Goal: Task Accomplishment & Management: Manage account settings

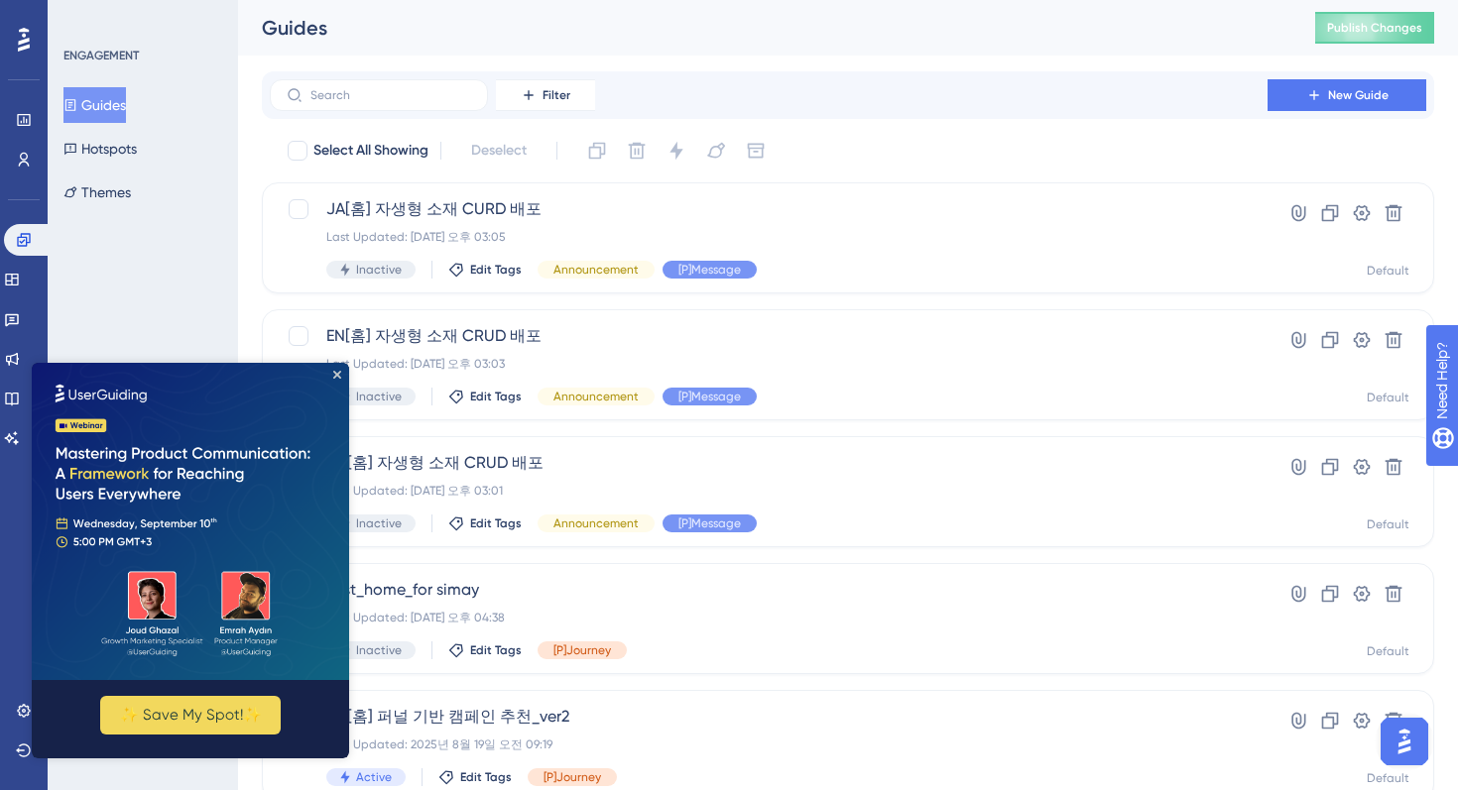
click at [340, 368] on img at bounding box center [190, 521] width 317 height 317
drag, startPoint x: 338, startPoint y: 374, endPoint x: 390, endPoint y: 762, distance: 391.2
click at [338, 374] on icon "Close Preview" at bounding box center [337, 375] width 8 height 8
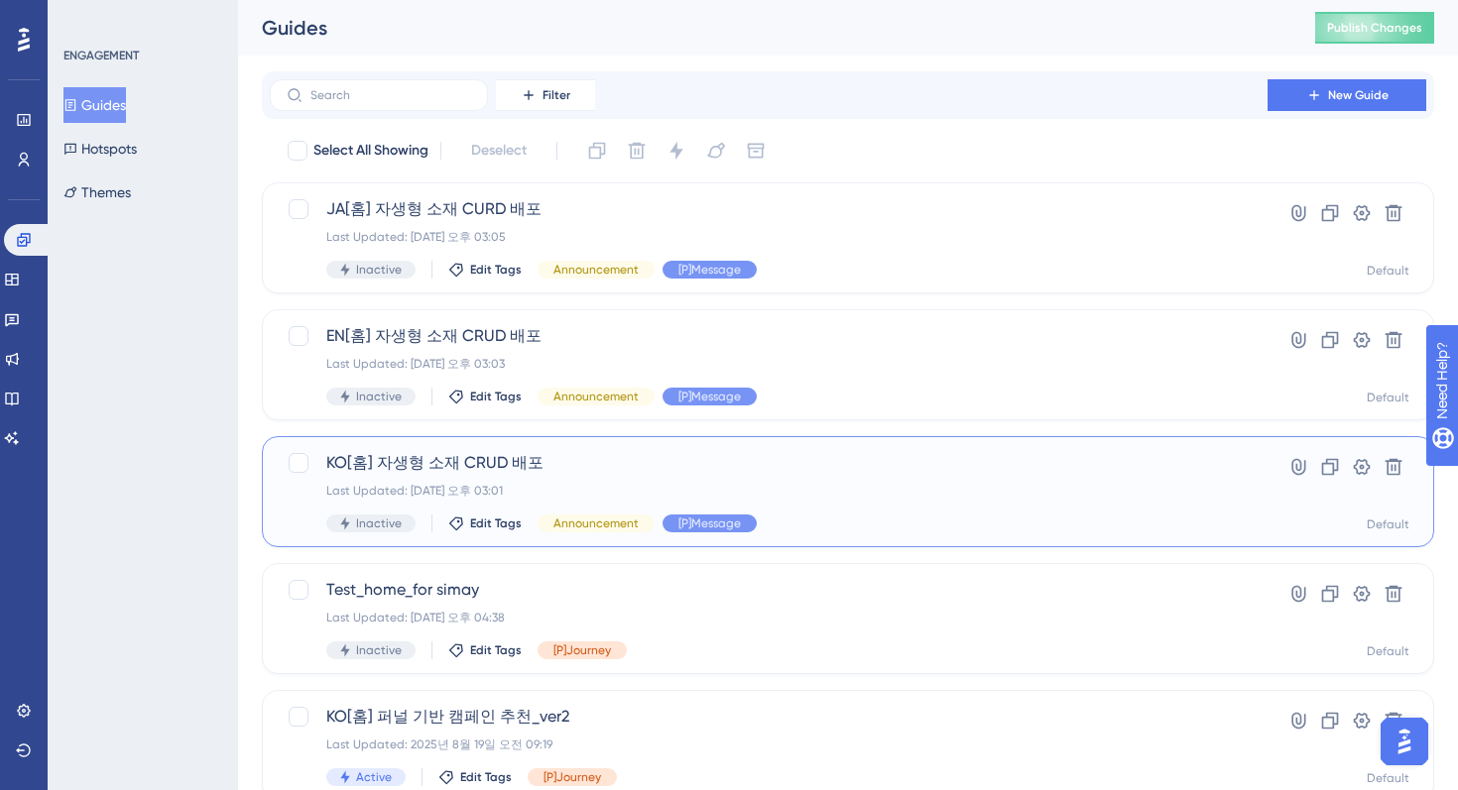
click at [769, 467] on span "KO[홈] 자생형 소재 CRUD 배포" at bounding box center [768, 463] width 885 height 24
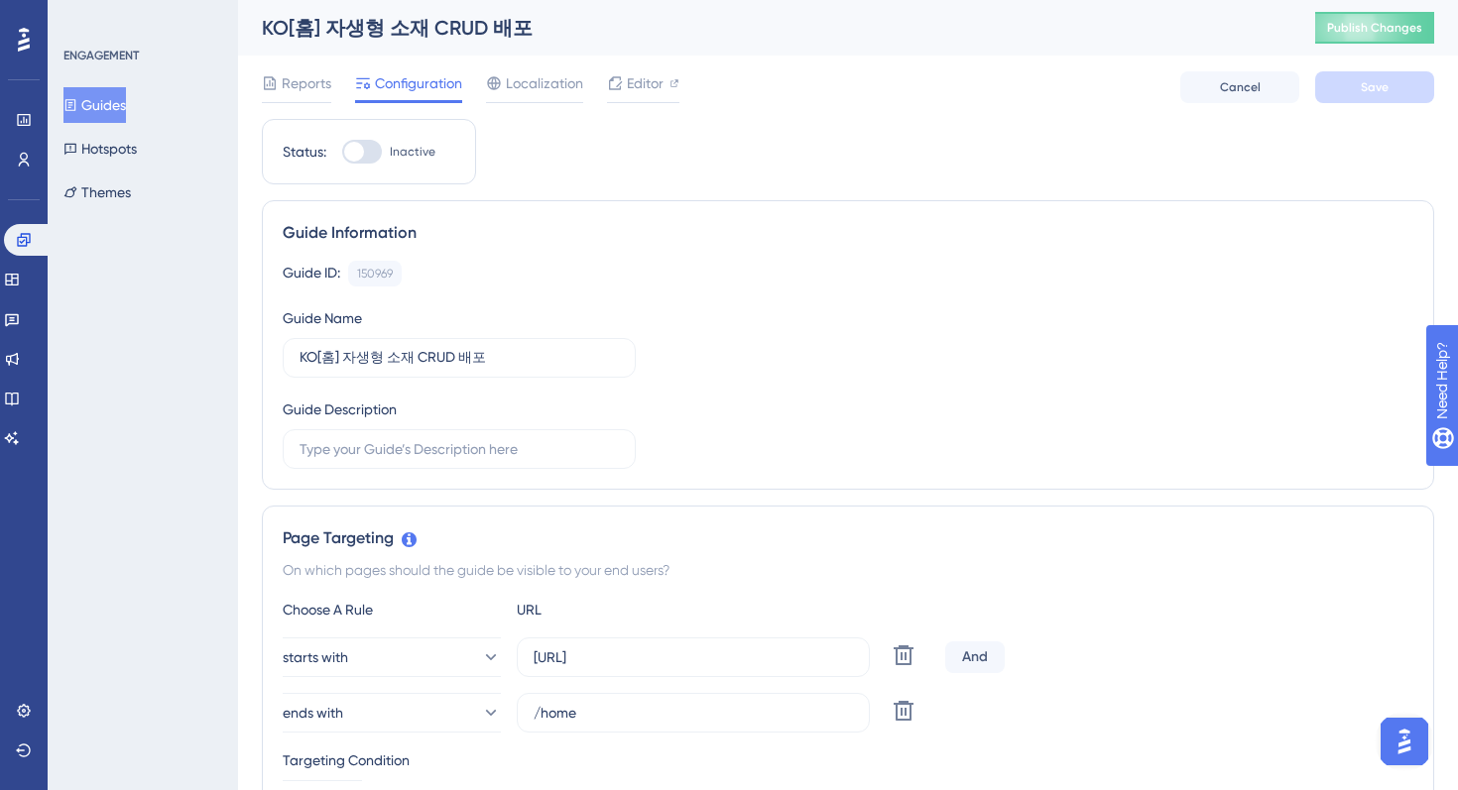
click at [364, 146] on div at bounding box center [362, 152] width 40 height 24
click at [342, 152] on input "Inactive" at bounding box center [341, 152] width 1 height 1
checkbox input "true"
click at [643, 85] on span "Editor" at bounding box center [645, 83] width 37 height 24
click at [1387, 88] on span "Save" at bounding box center [1375, 87] width 28 height 16
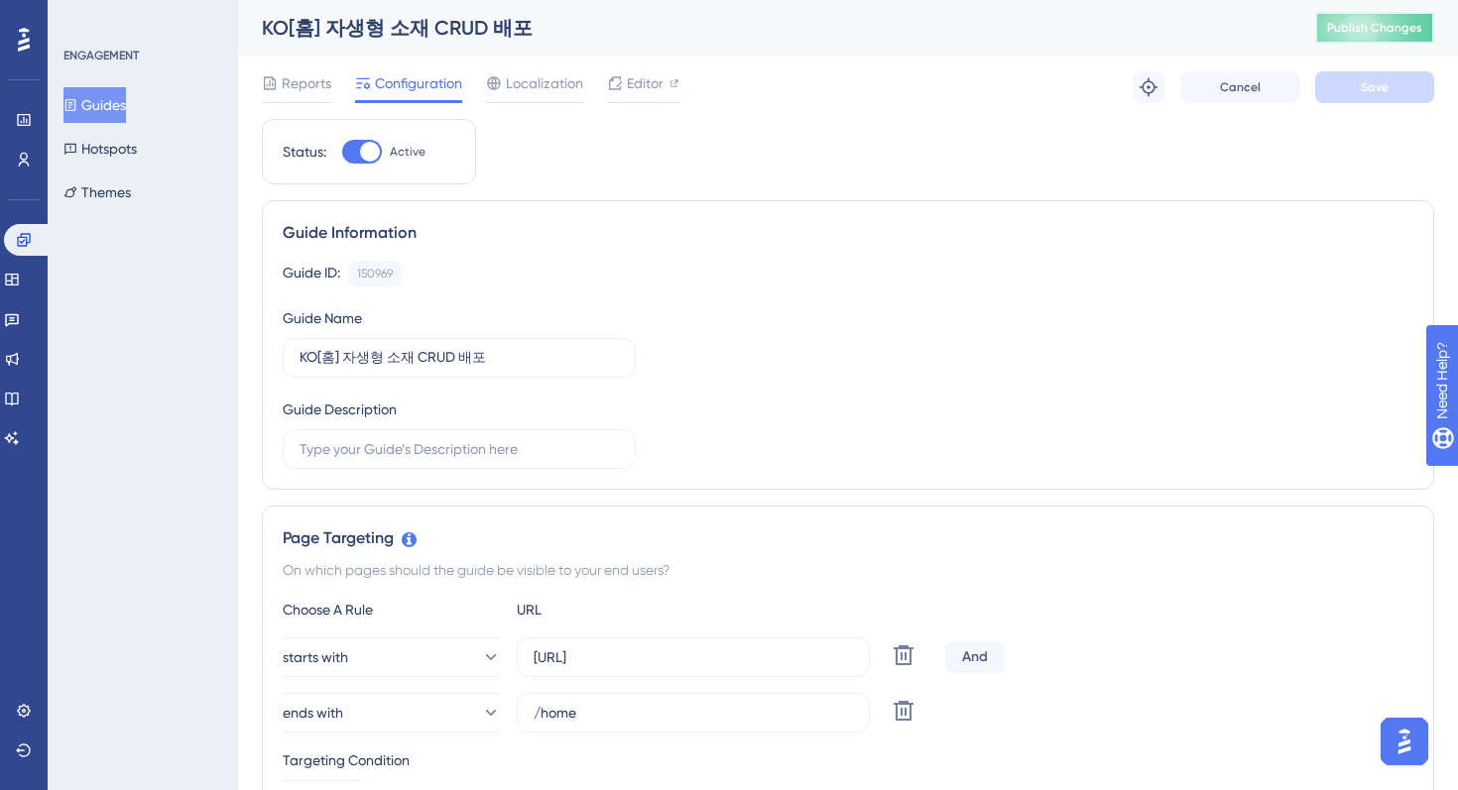
click at [1379, 30] on span "Publish Changes" at bounding box center [1374, 28] width 95 height 16
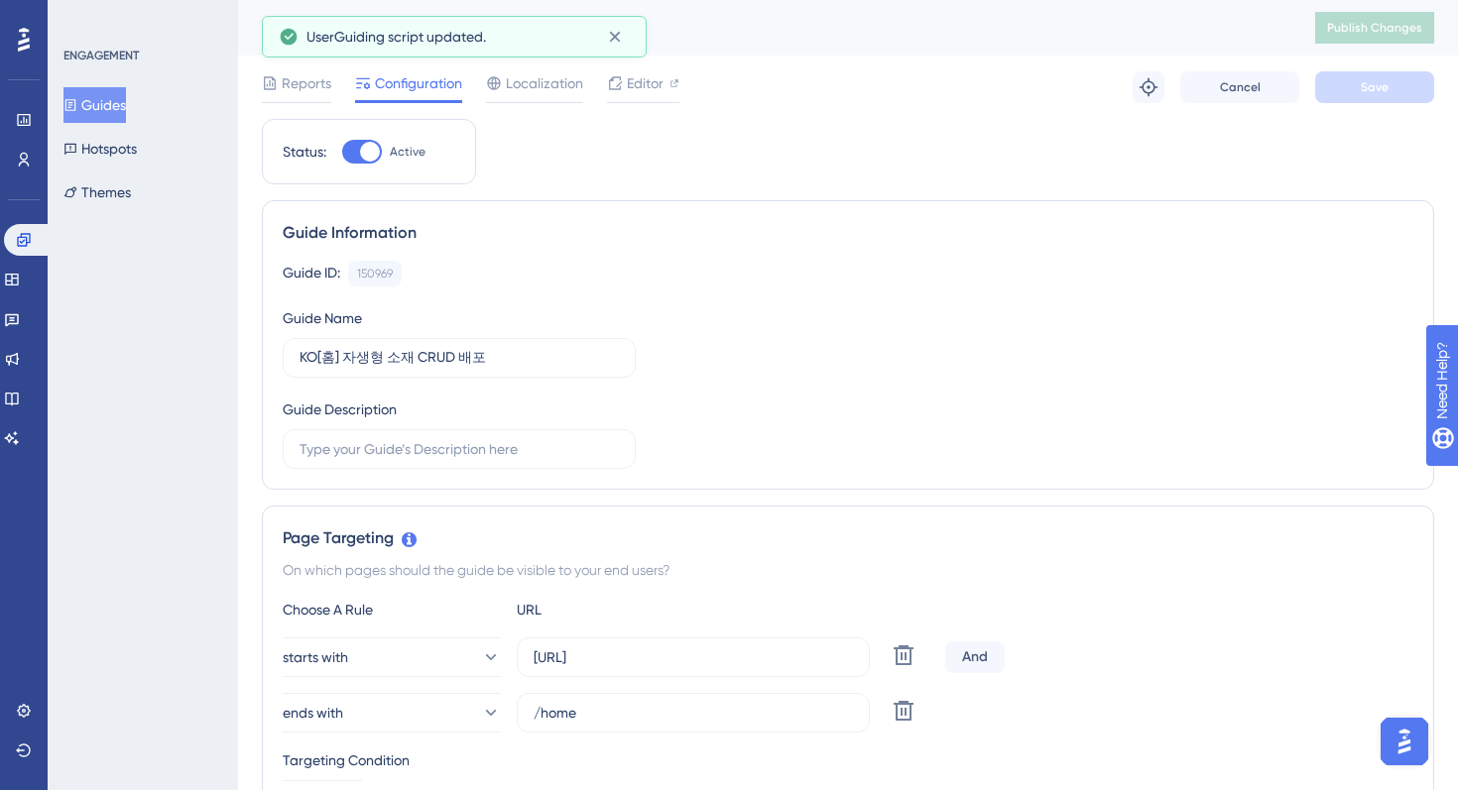
click at [126, 100] on button "Guides" at bounding box center [94, 105] width 62 height 36
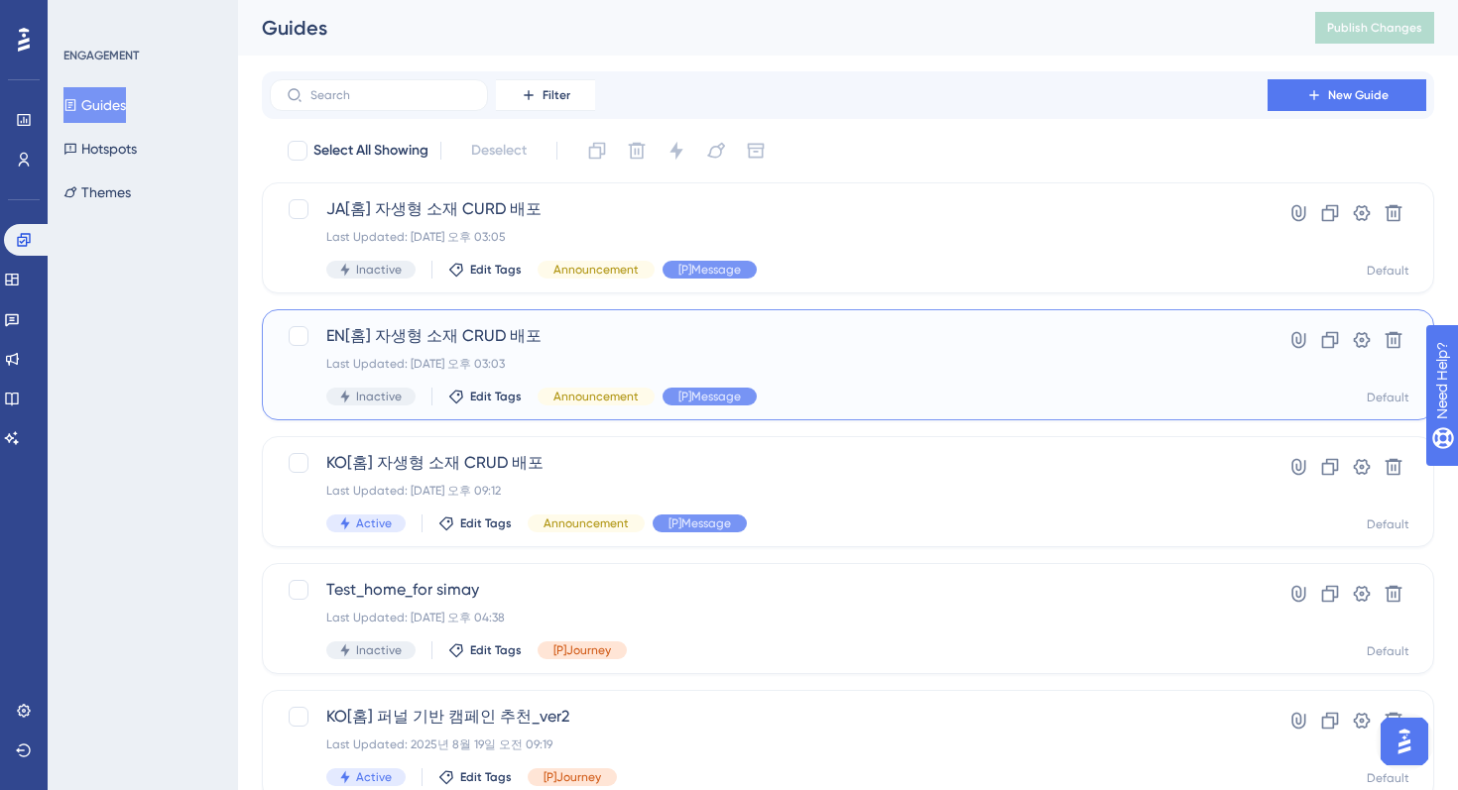
click at [600, 334] on span "EN[홈] 자생형 소재 CRUD 배포" at bounding box center [768, 336] width 885 height 24
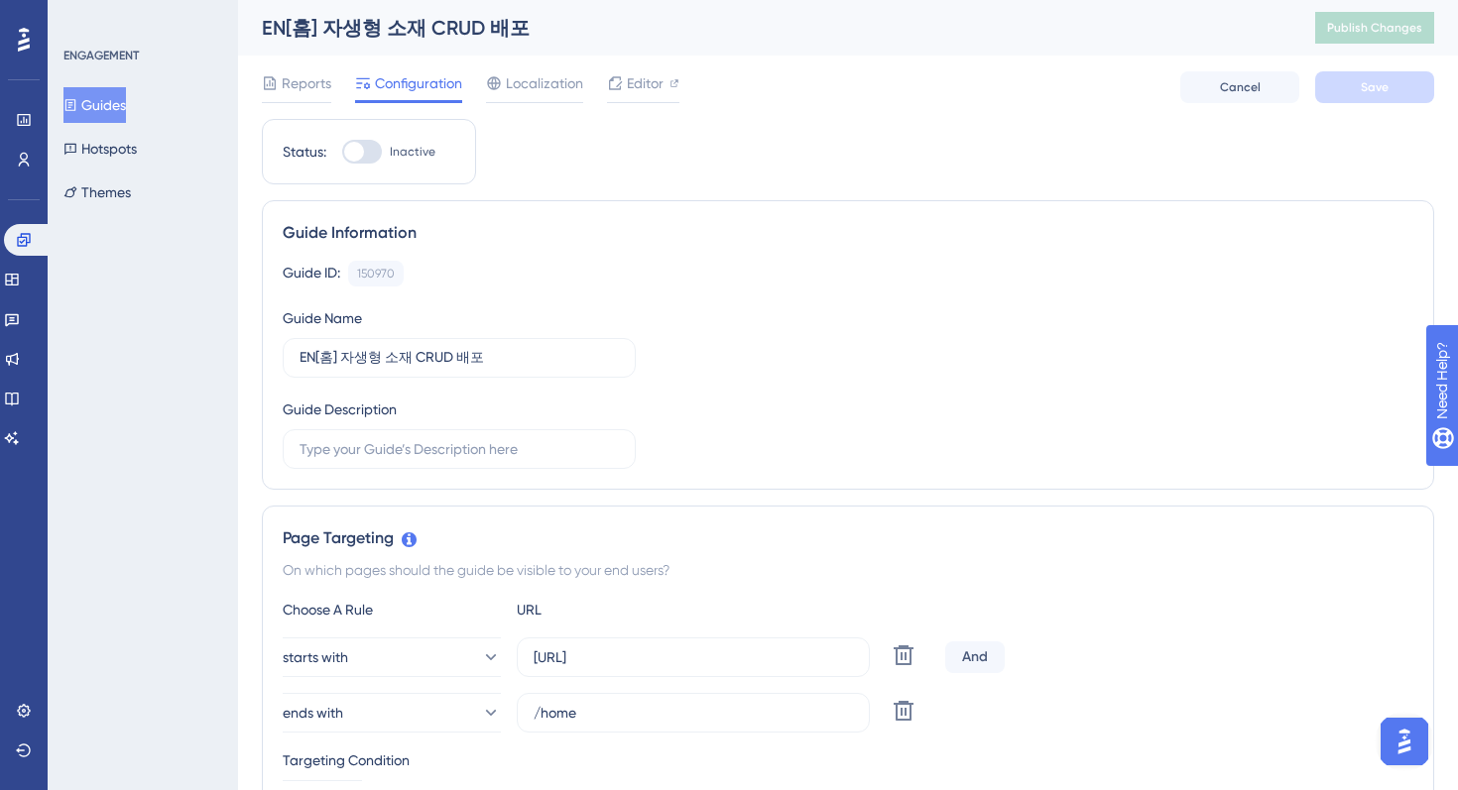
click at [361, 151] on div at bounding box center [354, 152] width 20 height 20
click at [342, 152] on input "Inactive" at bounding box center [341, 152] width 1 height 1
checkbox input "true"
click at [653, 91] on span "Editor" at bounding box center [645, 83] width 37 height 24
click at [1363, 97] on button "Save" at bounding box center [1374, 87] width 119 height 32
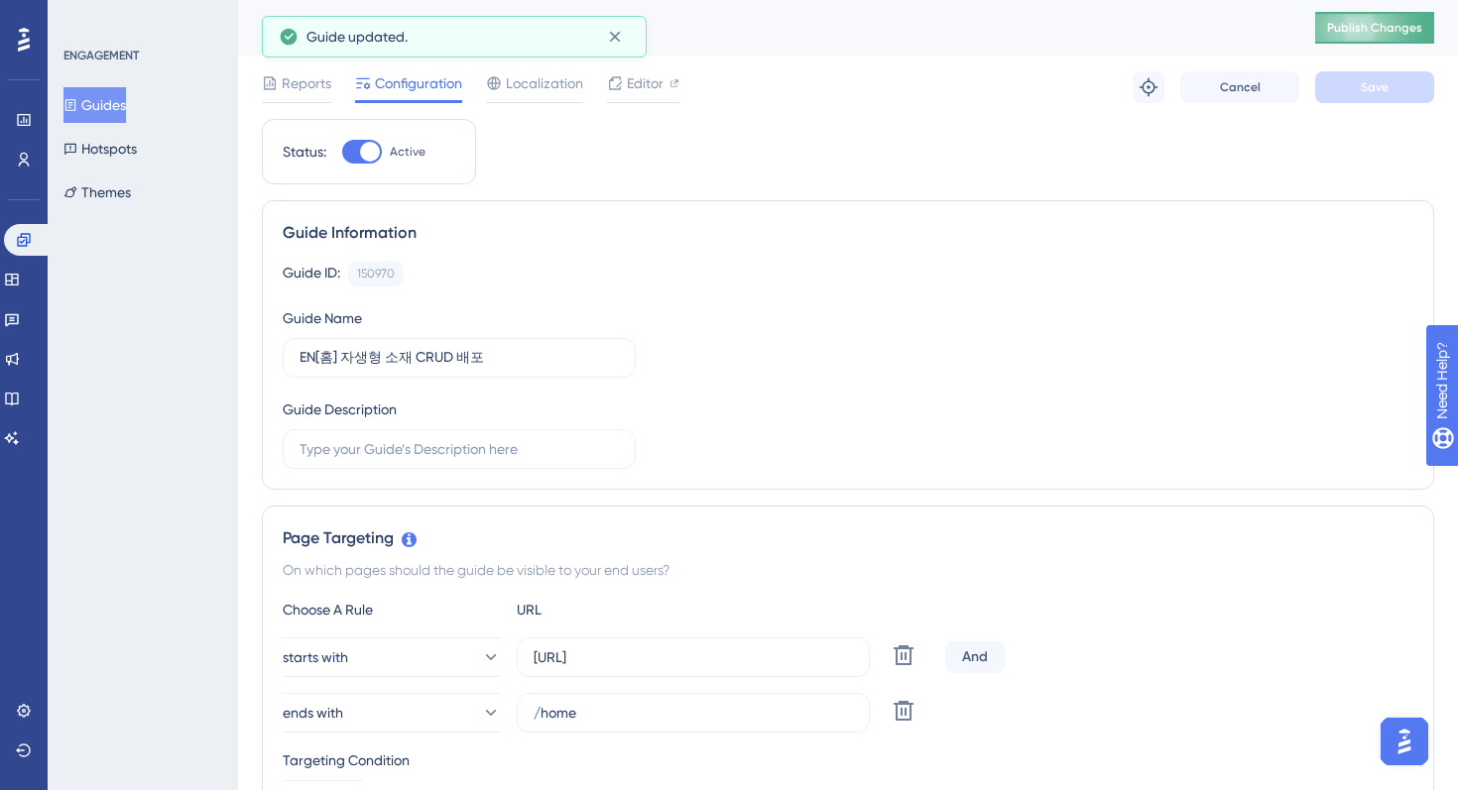
click at [1367, 33] on span "Publish Changes" at bounding box center [1374, 28] width 95 height 16
click at [106, 102] on button "Guides" at bounding box center [94, 105] width 62 height 36
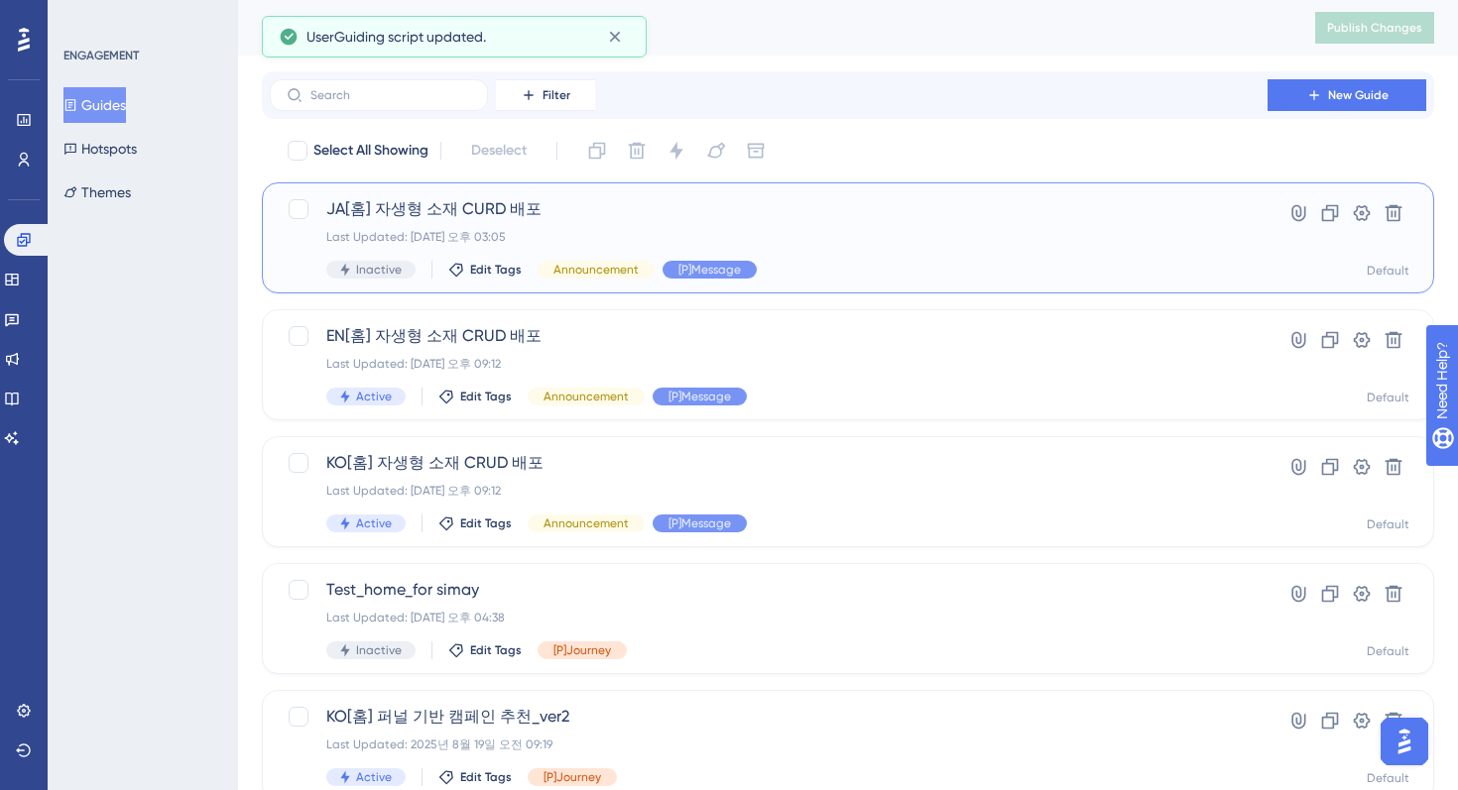
click at [691, 239] on div "Last Updated: 2025년 9월 01일 오후 03:05" at bounding box center [768, 237] width 885 height 16
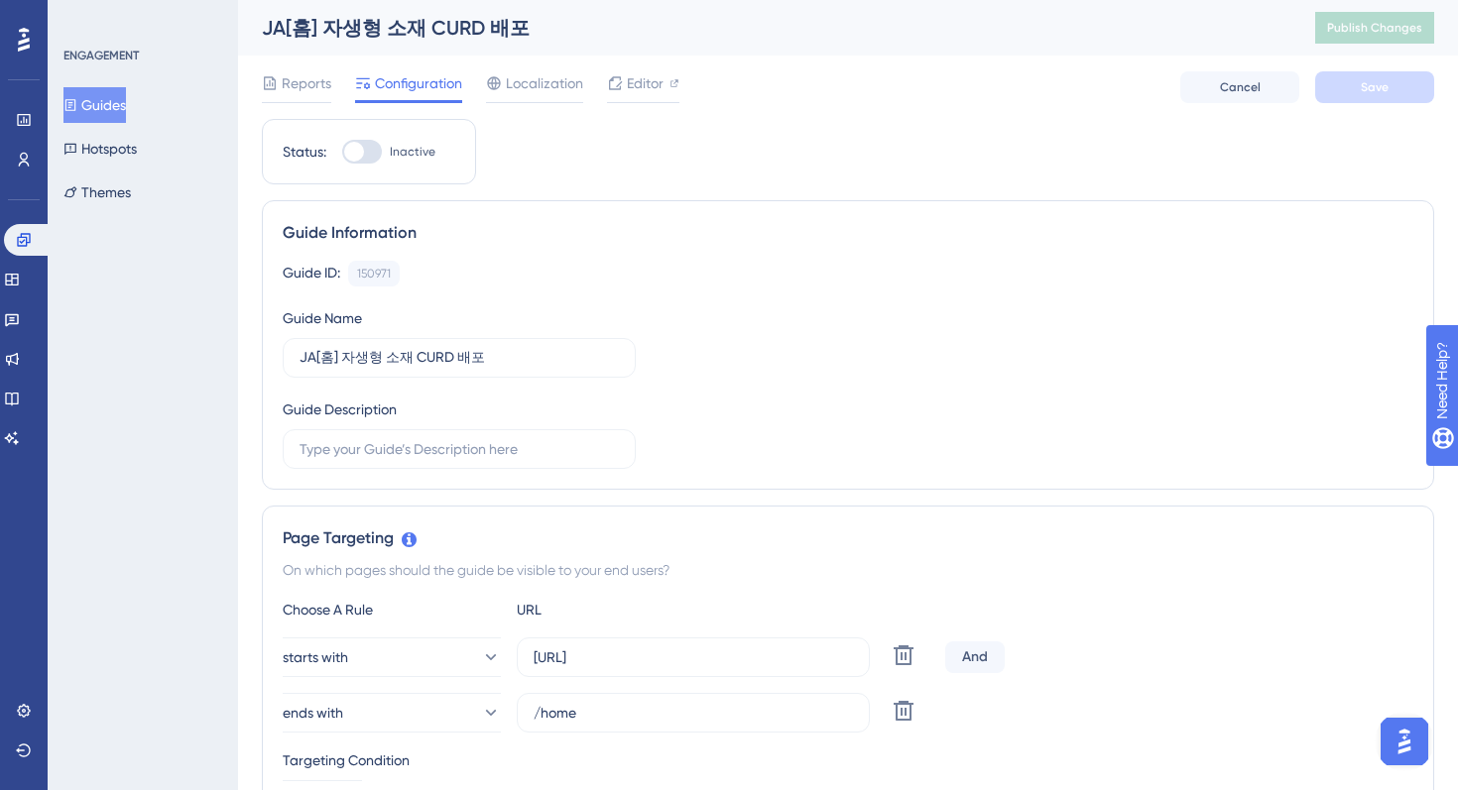
click at [374, 153] on div at bounding box center [362, 152] width 40 height 24
click at [342, 153] on input "Inactive" at bounding box center [341, 152] width 1 height 1
checkbox input "true"
click at [1374, 88] on span "Save" at bounding box center [1375, 87] width 28 height 16
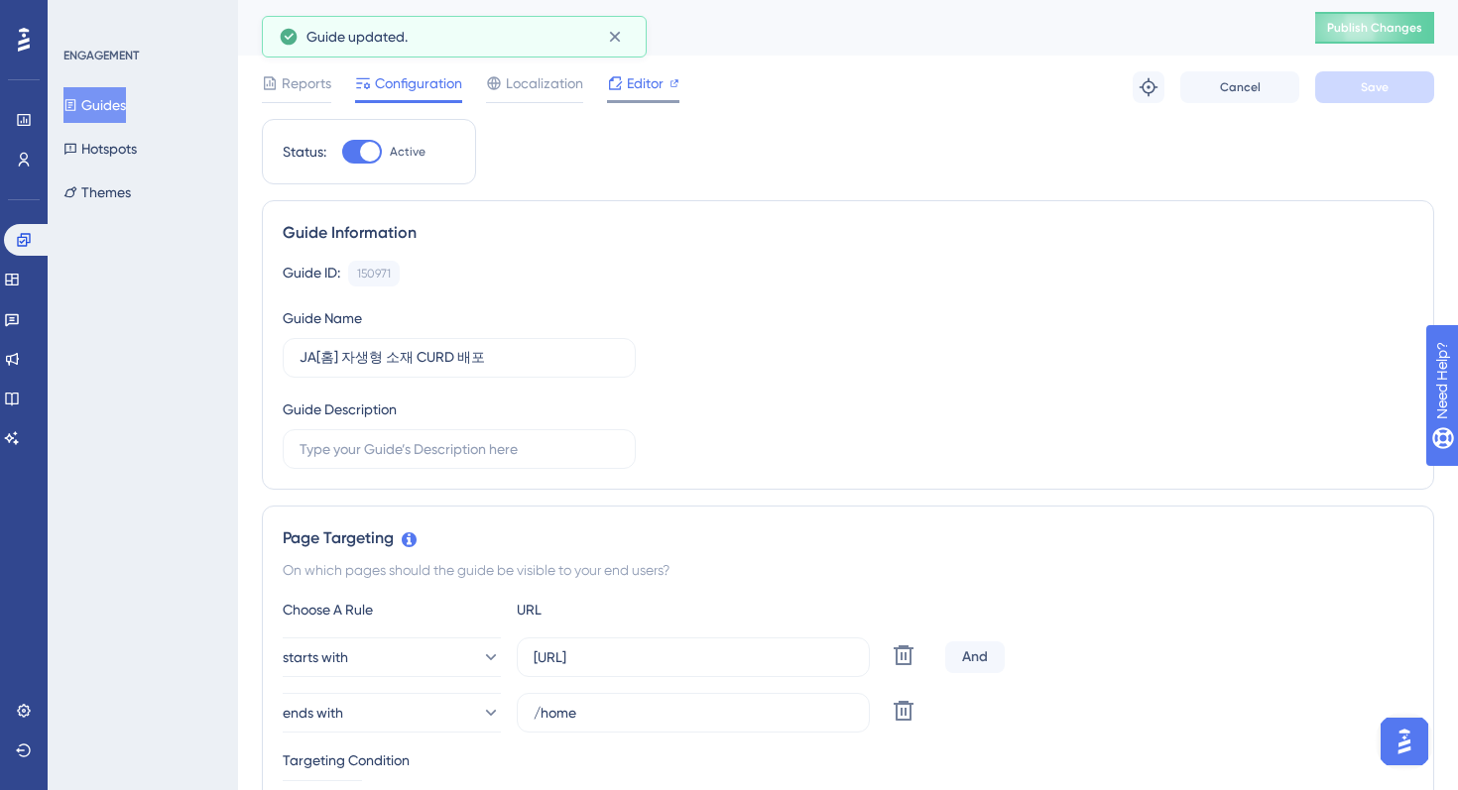
click at [654, 83] on span "Editor" at bounding box center [645, 83] width 37 height 24
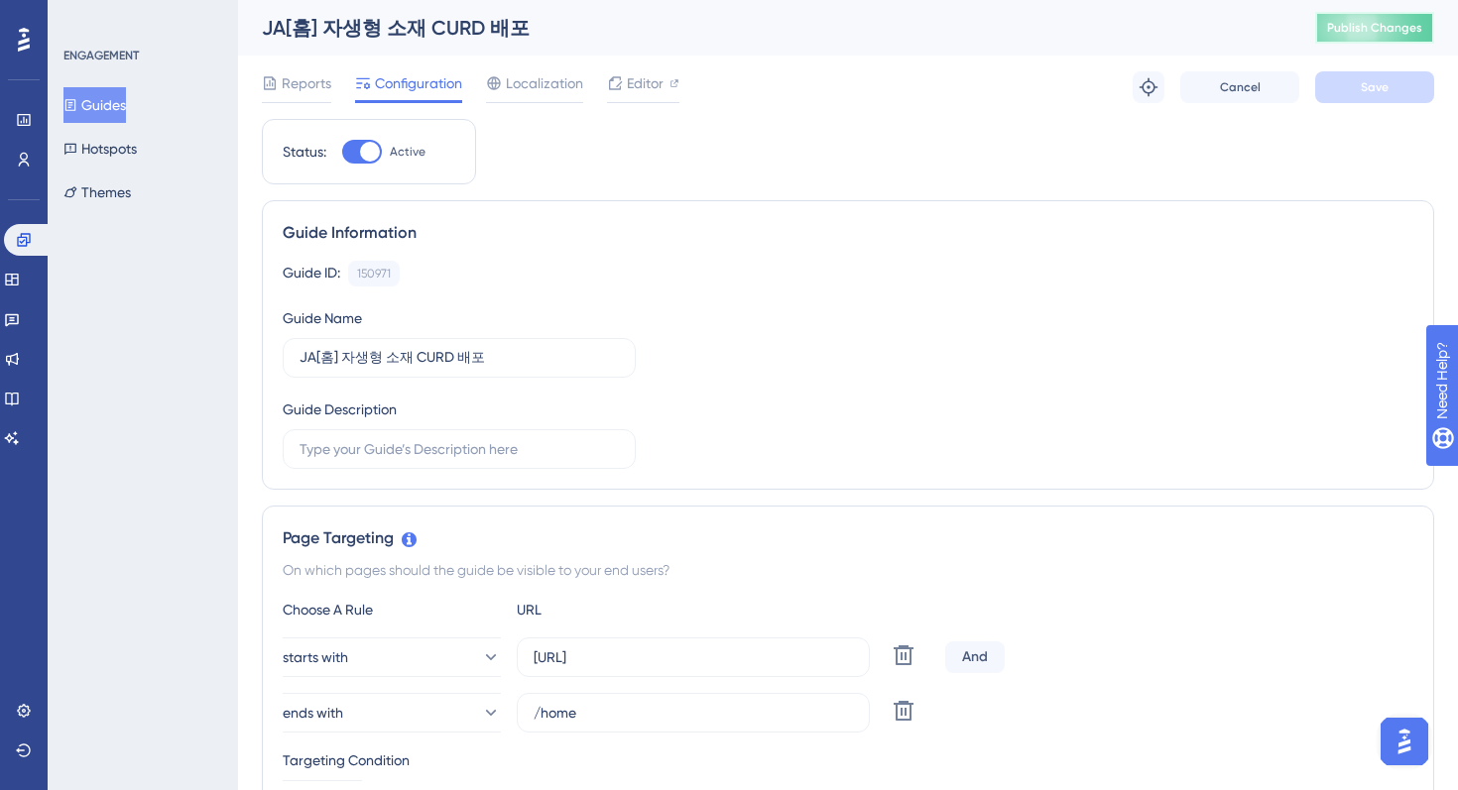
click at [1355, 36] on button "Publish Changes" at bounding box center [1374, 28] width 119 height 32
